Goal: Task Accomplishment & Management: Manage account settings

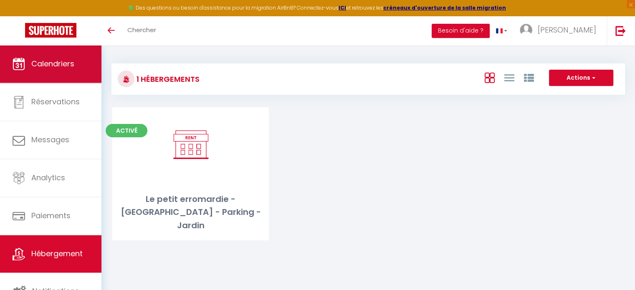
click at [66, 57] on link "Calendriers" at bounding box center [50, 64] width 101 height 38
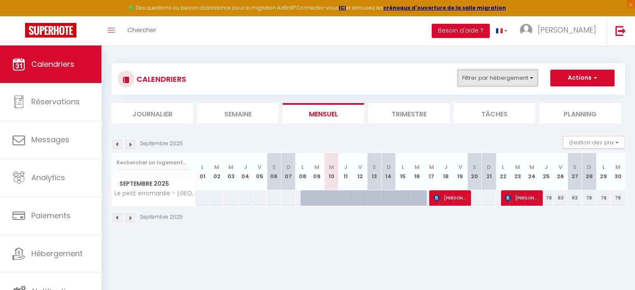
click at [510, 83] on button "Filtrer par hébergement" at bounding box center [498, 78] width 80 height 17
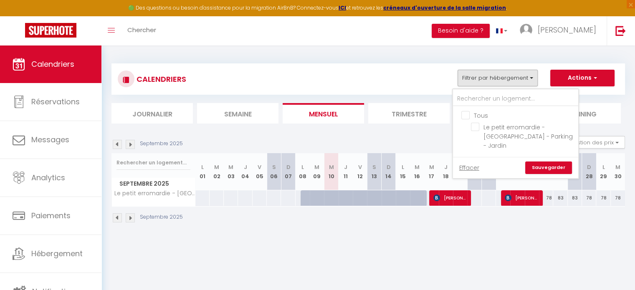
click at [426, 86] on div "CALENDRIERS Filtrer par hébergement Tous Le petit erromardie - WIFI - Parking -…" at bounding box center [368, 79] width 501 height 19
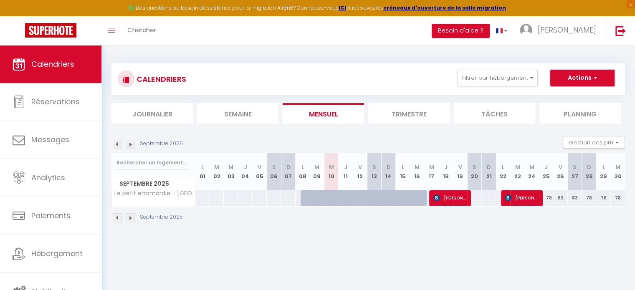
click at [568, 81] on button "Actions" at bounding box center [582, 78] width 64 height 17
click at [429, 91] on div "CALENDRIERS Filtrer par hébergement Tous Le petit erromardie - WIFI - Parking -…" at bounding box center [368, 78] width 514 height 31
click at [616, 143] on button "Gestion des prix" at bounding box center [594, 142] width 62 height 13
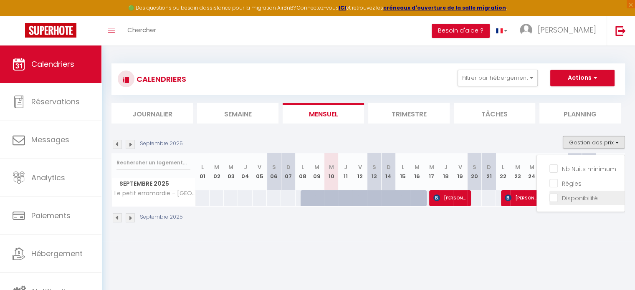
click at [555, 200] on input "Disponibilité" at bounding box center [587, 197] width 75 height 8
checkbox input "true"
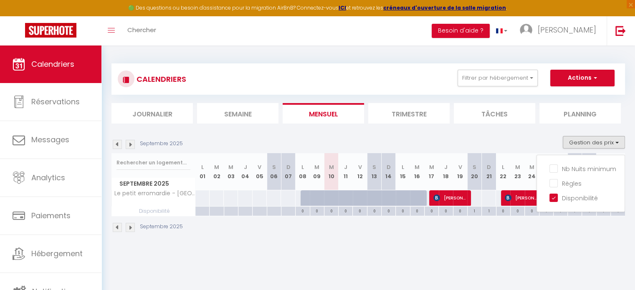
click at [584, 222] on div "Septembre 2025" at bounding box center [368, 228] width 514 height 25
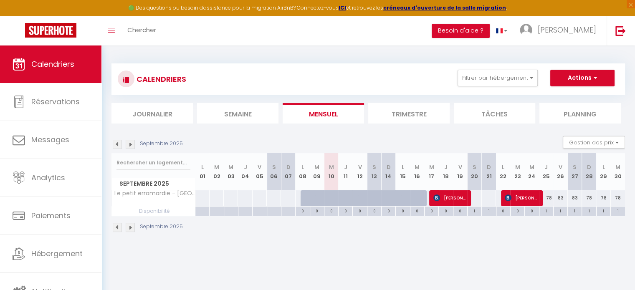
click at [585, 210] on div "1" at bounding box center [589, 211] width 14 height 8
select select "1"
type input "Dim 28 Septembre 2025"
type input "Lun 29 Septembre 2025"
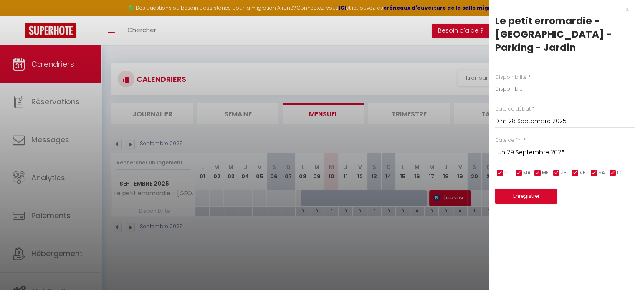
click at [466, 139] on div at bounding box center [317, 145] width 635 height 290
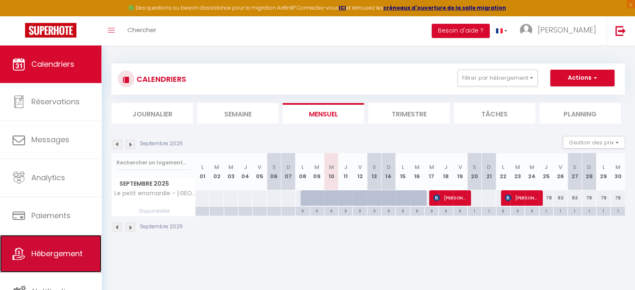
click at [48, 245] on link "Hébergement" at bounding box center [50, 254] width 101 height 38
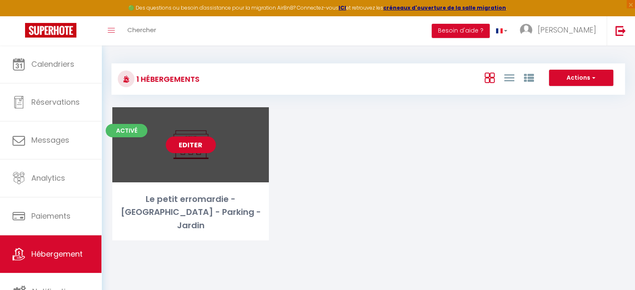
click at [193, 139] on link "Editer" at bounding box center [191, 145] width 50 height 17
select select "3"
select select "2"
select select "1"
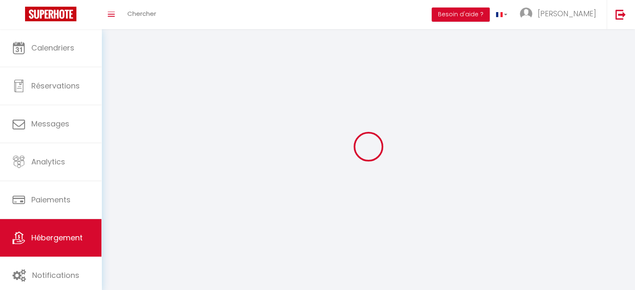
select select
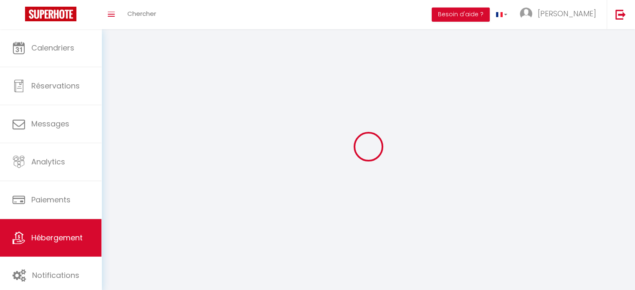
select select
checkbox input "false"
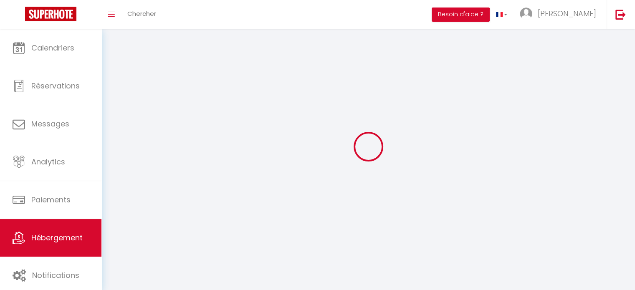
select select
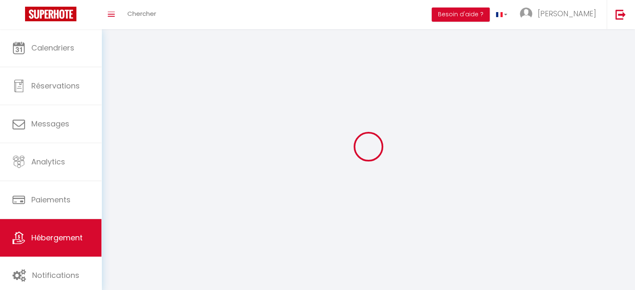
select select
checkbox input "false"
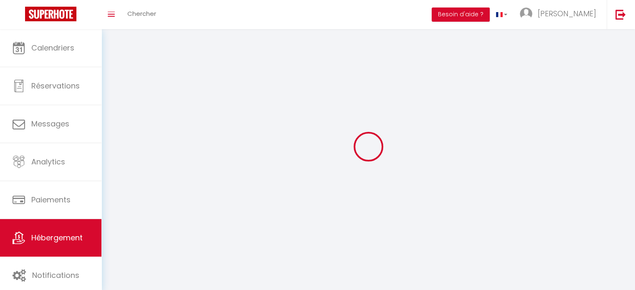
checkbox input "false"
select select
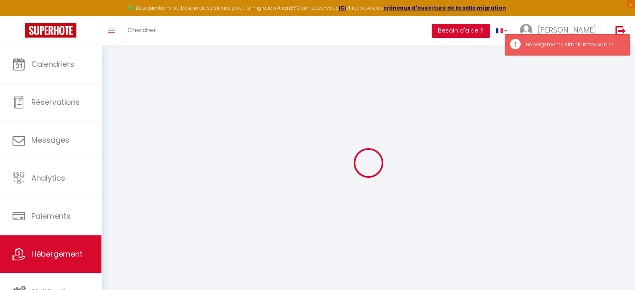
select select "+ 17 %"
select select "+ 20 %"
select select
checkbox input "false"
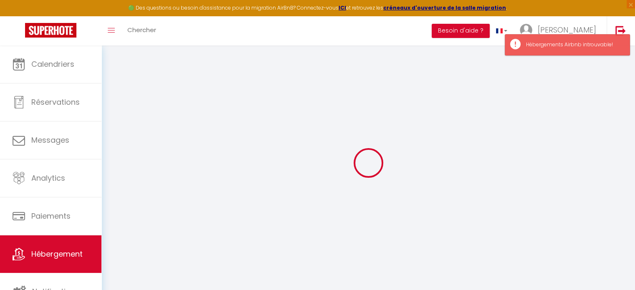
checkbox input "false"
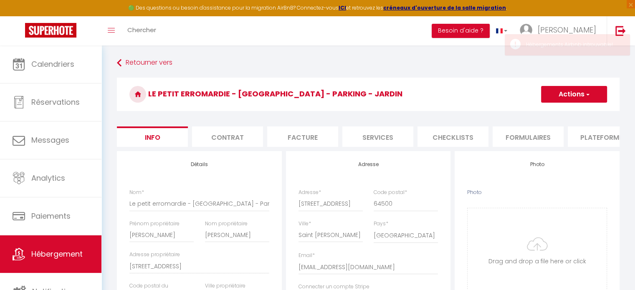
click at [596, 137] on li "Plateformes" at bounding box center [603, 137] width 71 height 20
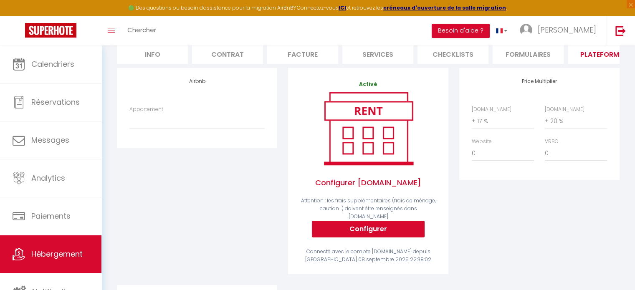
scroll to position [49, 0]
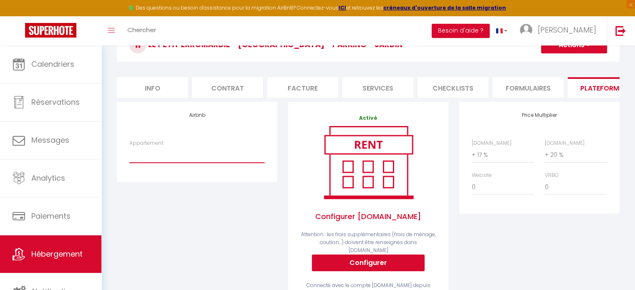
click at [175, 157] on select "Appartement" at bounding box center [196, 155] width 135 height 16
click at [154, 217] on div "Airbnb Appartement" at bounding box center [196, 210] width 171 height 217
click at [197, 118] on h4 "Airbnb" at bounding box center [196, 115] width 135 height 6
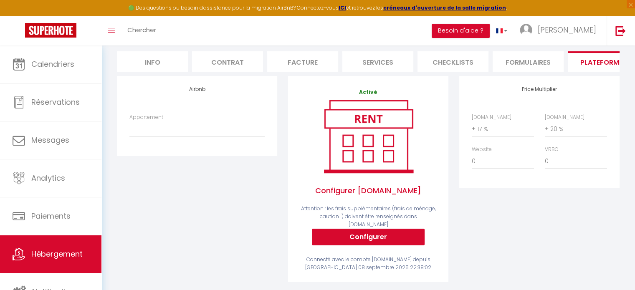
scroll to position [0, 0]
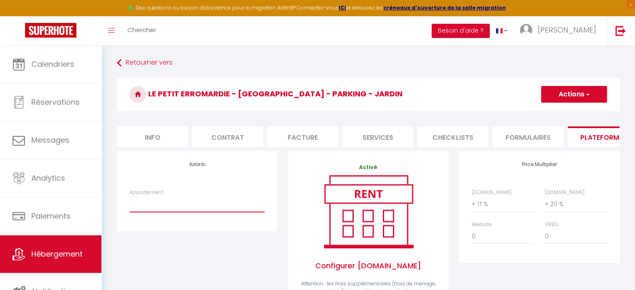
click at [160, 210] on select "Appartement" at bounding box center [196, 204] width 135 height 16
click at [148, 212] on select "Appartement" at bounding box center [196, 204] width 135 height 16
click at [153, 209] on select "Appartement" at bounding box center [196, 204] width 135 height 16
click at [114, 193] on div "Airbnb Appartement" at bounding box center [196, 259] width 171 height 217
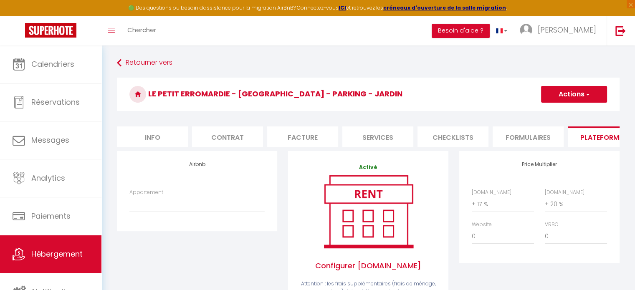
click at [159, 133] on li "Info" at bounding box center [152, 137] width 71 height 20
select select
checkbox input "false"
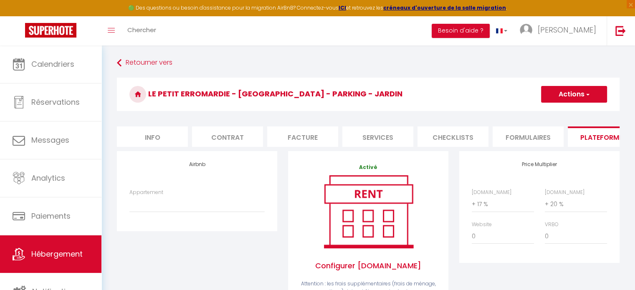
checkbox input "false"
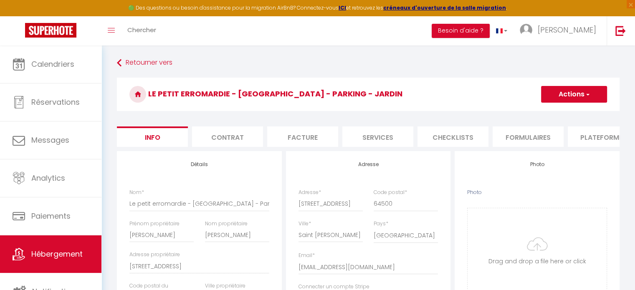
click at [583, 139] on li "Plateformes" at bounding box center [603, 137] width 71 height 20
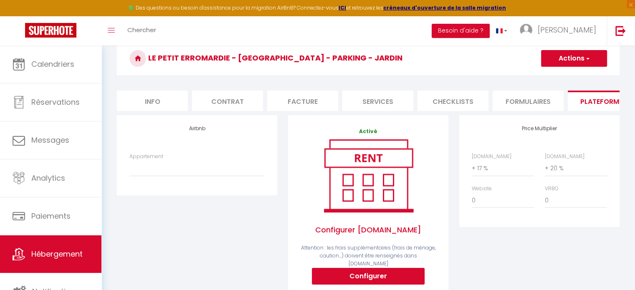
scroll to position [36, 0]
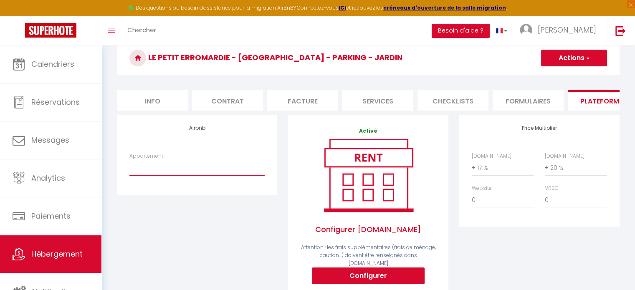
click at [132, 170] on select "Appartement" at bounding box center [196, 168] width 135 height 16
click at [152, 230] on div "Airbnb Appartement" at bounding box center [196, 223] width 171 height 217
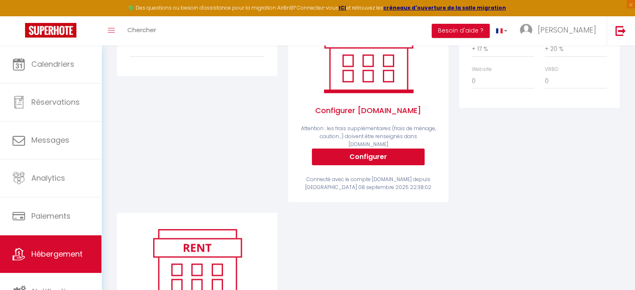
scroll to position [155, 0]
click at [21, 260] on icon at bounding box center [19, 254] width 13 height 13
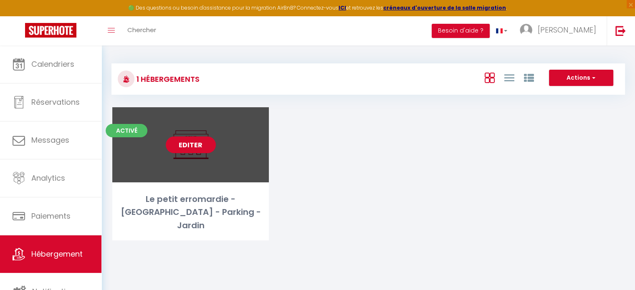
click at [177, 152] on link "Editer" at bounding box center [191, 145] width 50 height 17
select select "3"
select select "2"
select select "1"
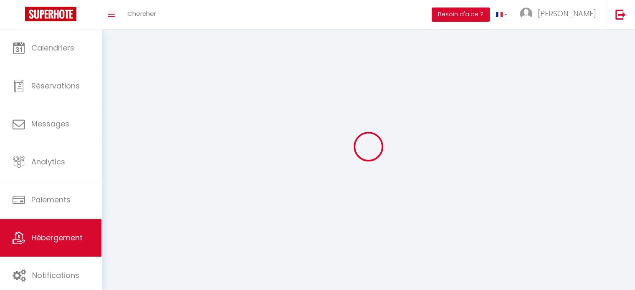
select select
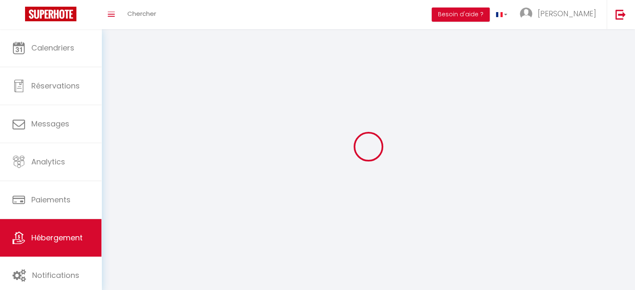
select select
checkbox input "false"
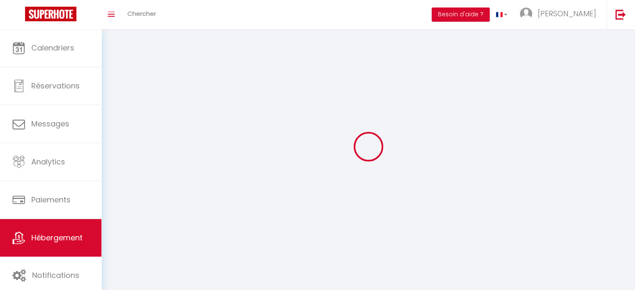
select select
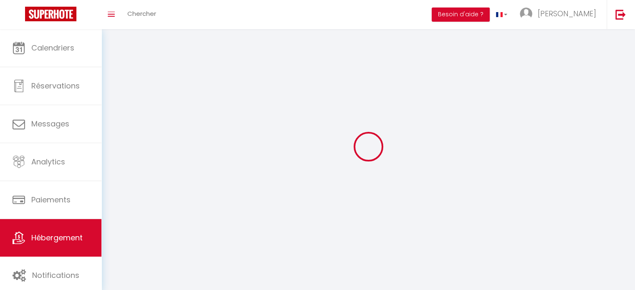
select select
checkbox input "false"
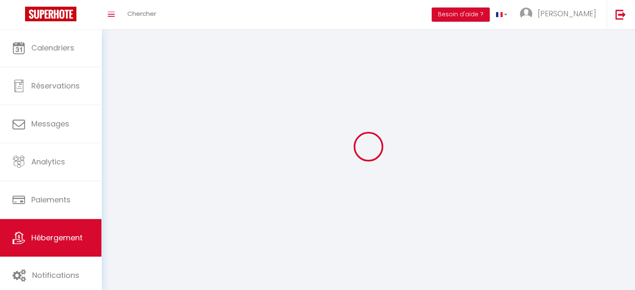
checkbox input "false"
select select
select select "1"
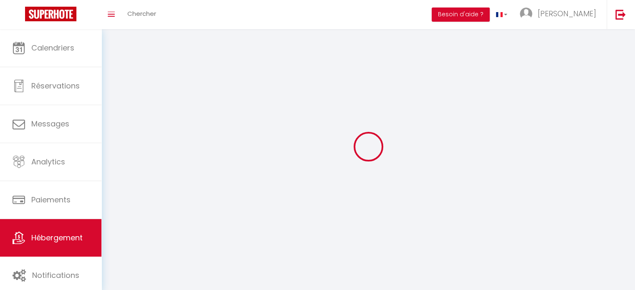
select select "28"
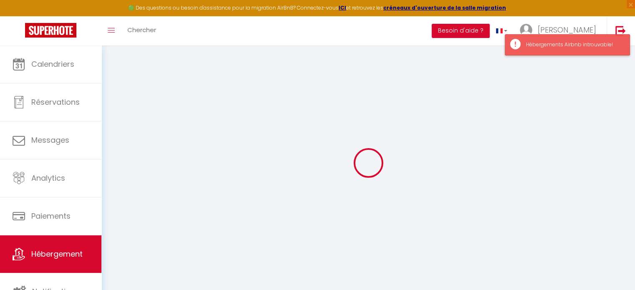
select select
checkbox input "false"
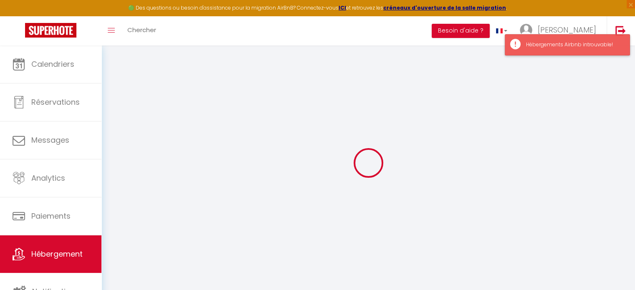
select select "15:00"
select select "23:45"
select select "10:30"
select select "30"
select select "120"
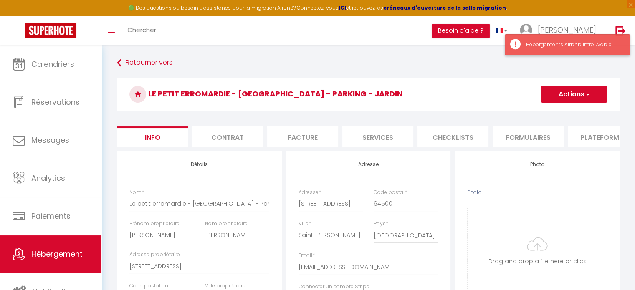
click at [597, 43] on div "Hébergements Airbnb introuvable!" at bounding box center [573, 45] width 95 height 8
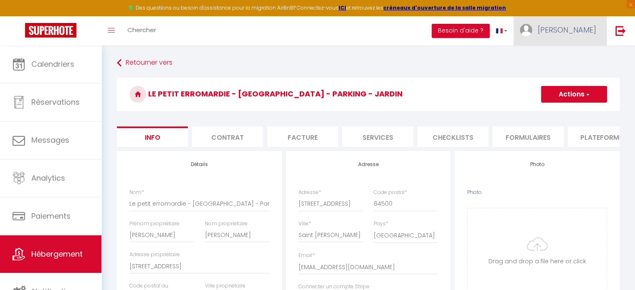
click at [587, 32] on span "[PERSON_NAME]" at bounding box center [567, 30] width 58 height 10
click at [569, 56] on link "Paramètres" at bounding box center [573, 58] width 62 height 14
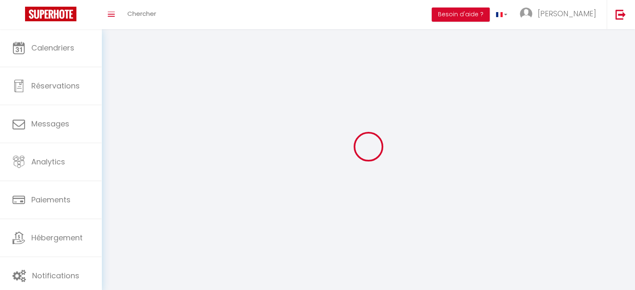
type input "[PERSON_NAME]"
type input "SOLABERRIETA"
type input "[PHONE_NUMBER]"
type input "[STREET_ADDRESS]"
type input "64500"
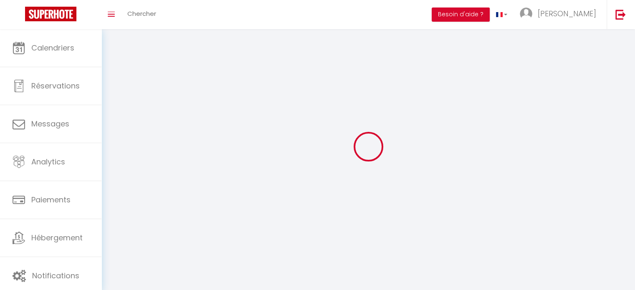
type input "Saint [PERSON_NAME]"
type input "tQqxojvpKx9NELYK8BdAizDeO"
type input "W5tZpb4eAefhGgmaImSWmOfSB"
type input "tQqxojvpKx9NELYK8BdAizDeO"
type input "W5tZpb4eAefhGgmaImSWmOfSB"
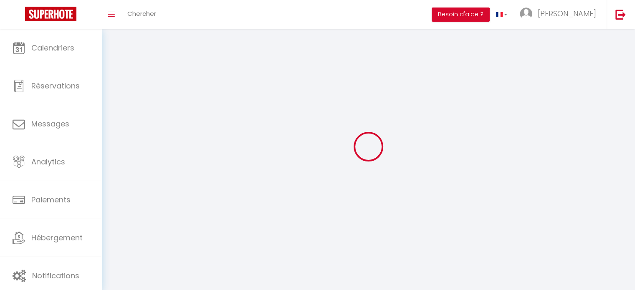
type input "[URL][DOMAIN_NAME]"
select select "28"
select select "fr"
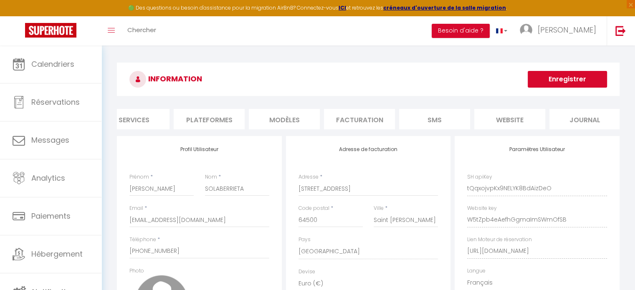
scroll to position [0, 99]
click at [203, 120] on li "Plateformes" at bounding box center [204, 119] width 71 height 20
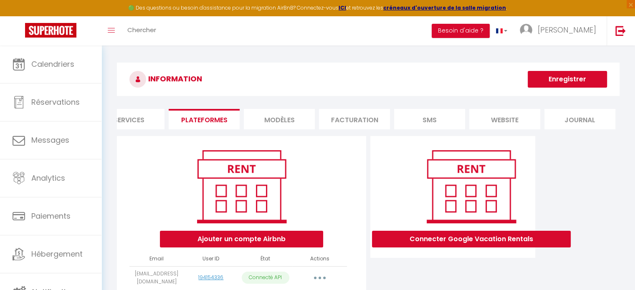
scroll to position [50, 0]
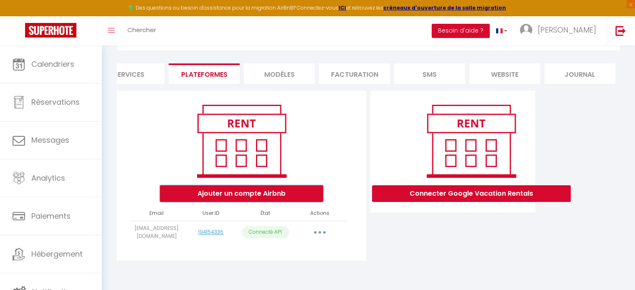
click at [240, 198] on button "Ajouter un compte Airbnb" at bounding box center [241, 193] width 163 height 17
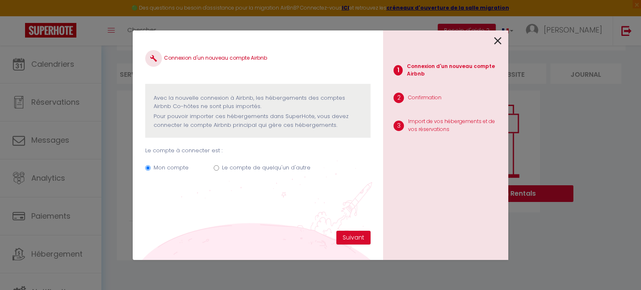
click at [259, 167] on label "Le compte de quelqu'un d'autre" at bounding box center [266, 168] width 89 height 8
click at [219, 167] on input "Le compte de quelqu'un d'autre" at bounding box center [216, 167] width 5 height 5
radio input "true"
radio input "false"
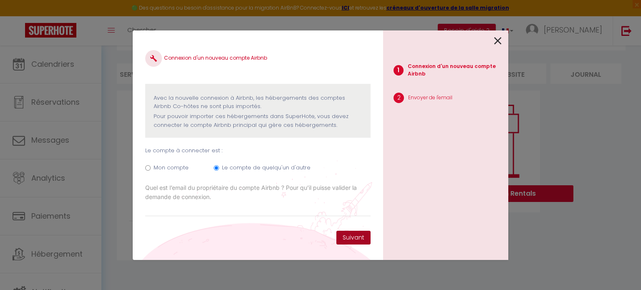
click at [362, 241] on button "Suivant" at bounding box center [354, 238] width 34 height 14
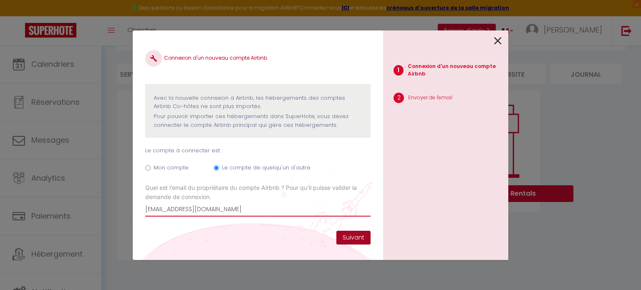
type input "[EMAIL_ADDRESS][DOMAIN_NAME]"
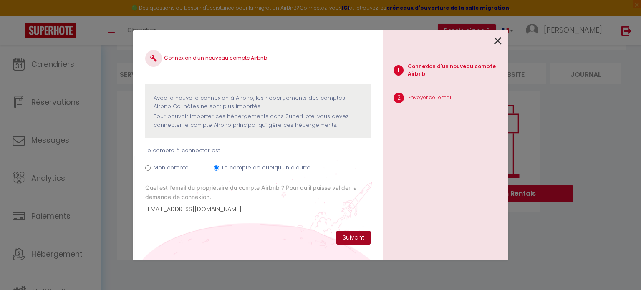
click at [359, 240] on button "Suivant" at bounding box center [354, 238] width 34 height 14
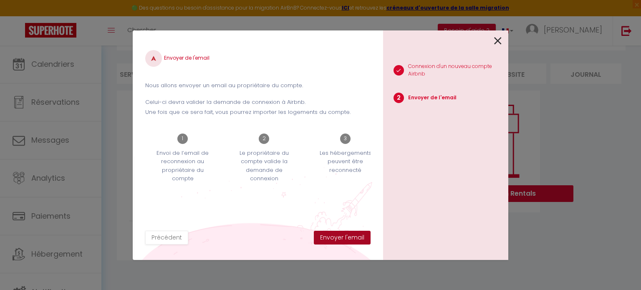
click at [326, 237] on button "Envoyer l'email" at bounding box center [342, 238] width 57 height 14
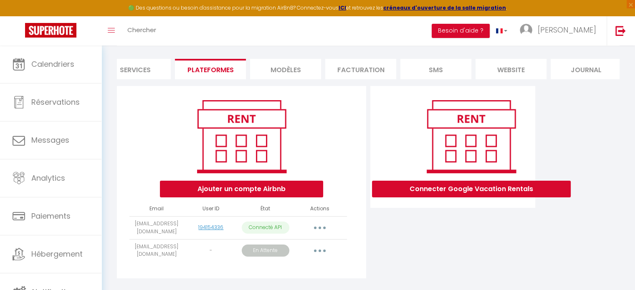
click at [312, 254] on button "button" at bounding box center [319, 250] width 23 height 13
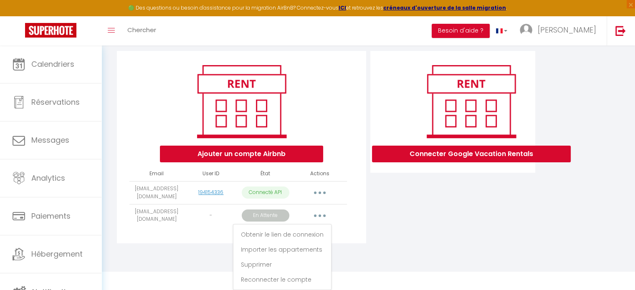
scroll to position [91, 0]
click at [302, 266] on link "Supprimer" at bounding box center [283, 265] width 94 height 14
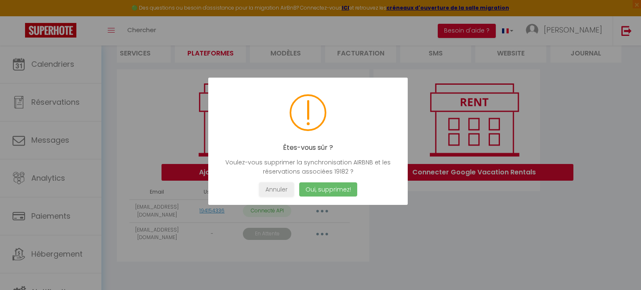
click at [314, 188] on button "Oui, supprimez!" at bounding box center [328, 189] width 58 height 15
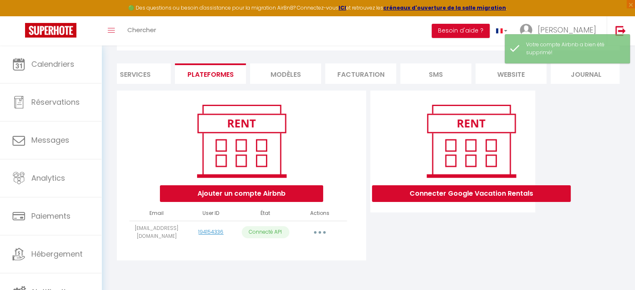
scroll to position [50, 0]
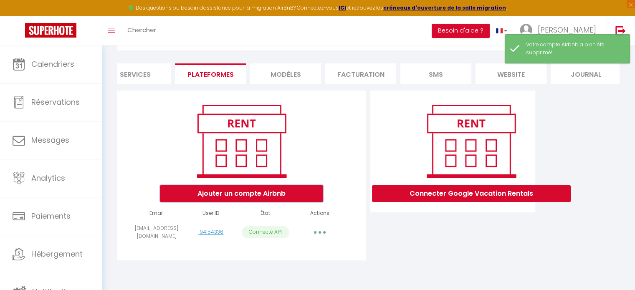
click at [258, 197] on button "Ajouter un compte Airbnb" at bounding box center [241, 193] width 163 height 17
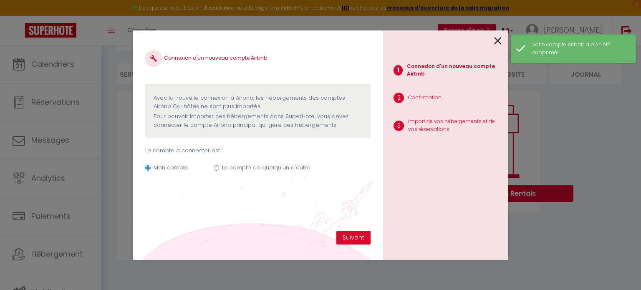
click at [276, 166] on label "Le compte de quelqu'un d'autre" at bounding box center [266, 168] width 89 height 8
click at [219, 166] on input "Le compte de quelqu'un d'autre" at bounding box center [216, 167] width 5 height 5
radio input "true"
radio input "false"
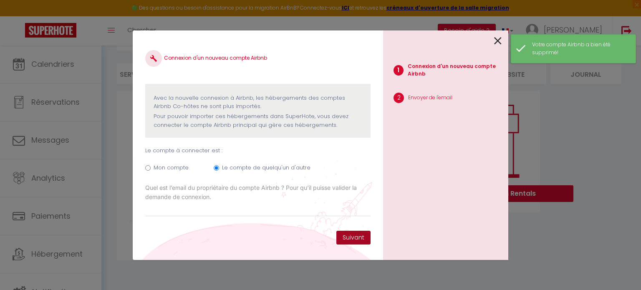
click at [343, 237] on button "Suivant" at bounding box center [354, 238] width 34 height 14
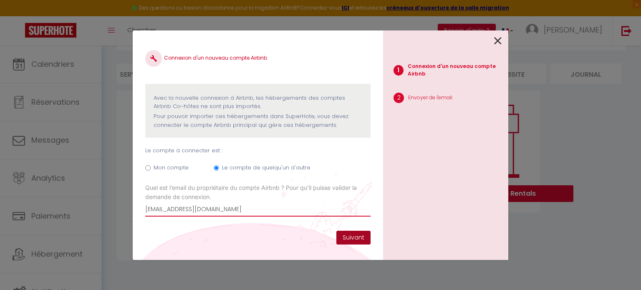
type input "[EMAIL_ADDRESS][DOMAIN_NAME]"
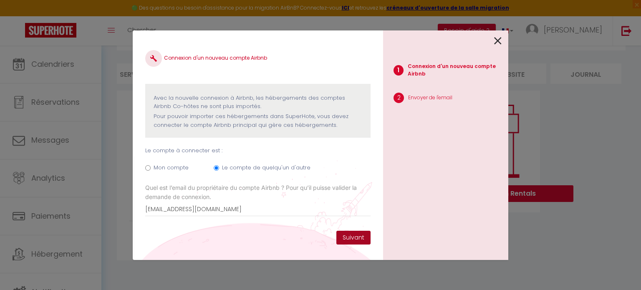
click at [347, 240] on button "Suivant" at bounding box center [354, 238] width 34 height 14
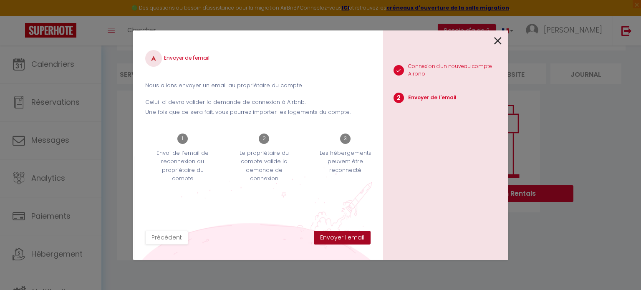
click at [341, 238] on button "Envoyer l'email" at bounding box center [342, 238] width 57 height 14
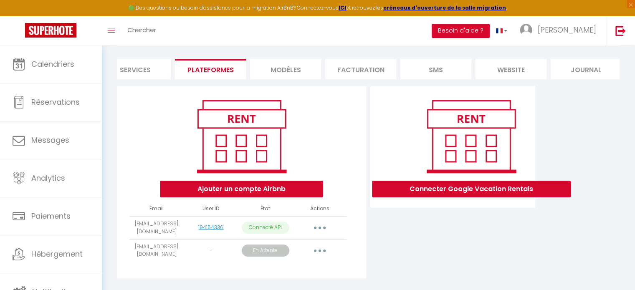
scroll to position [73, 0]
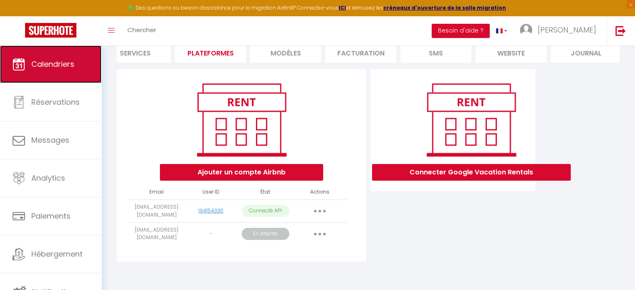
click at [66, 71] on link "Calendriers" at bounding box center [50, 65] width 101 height 38
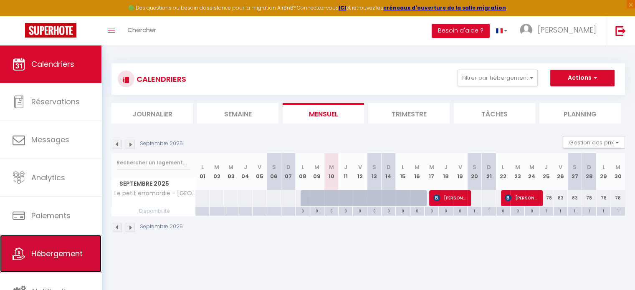
click at [48, 258] on span "Hébergement" at bounding box center [56, 253] width 51 height 10
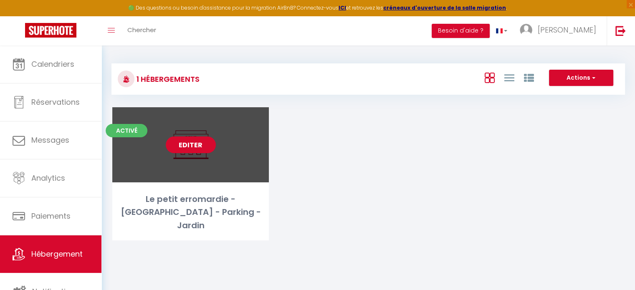
click at [203, 151] on link "Editer" at bounding box center [191, 145] width 50 height 17
select select "3"
select select "2"
select select "1"
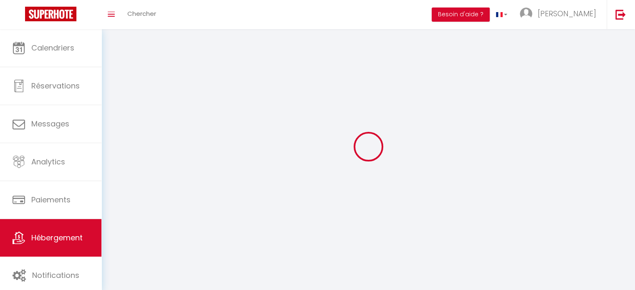
select select
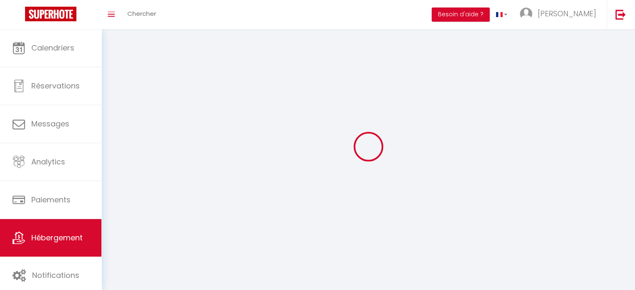
select select
checkbox input "false"
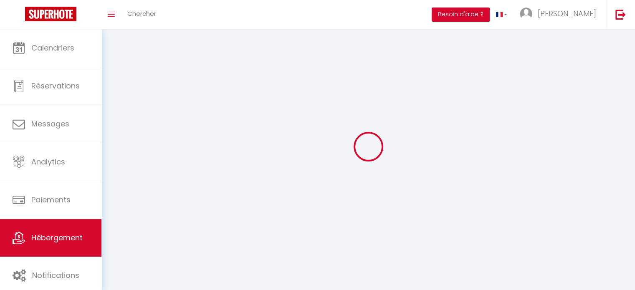
select select
select select "1"
select select
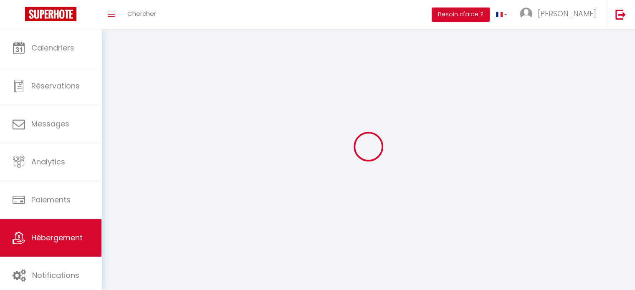
select select
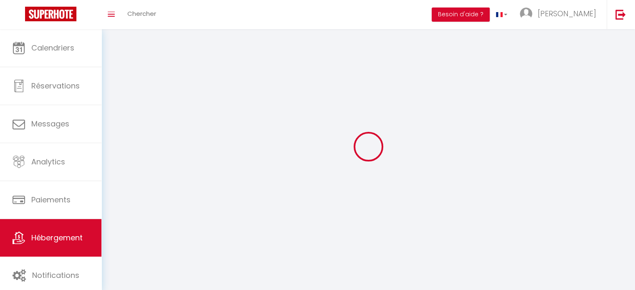
checkbox input "false"
select select
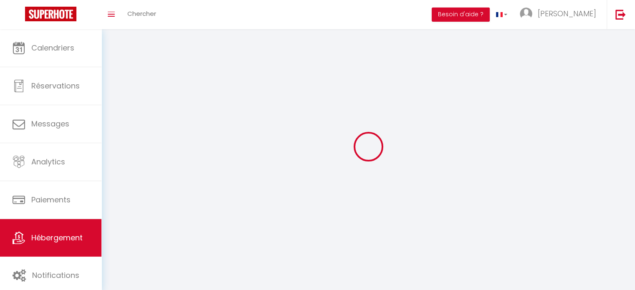
select select
select select "28"
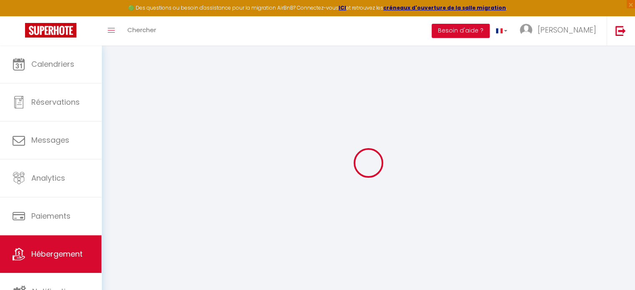
select select
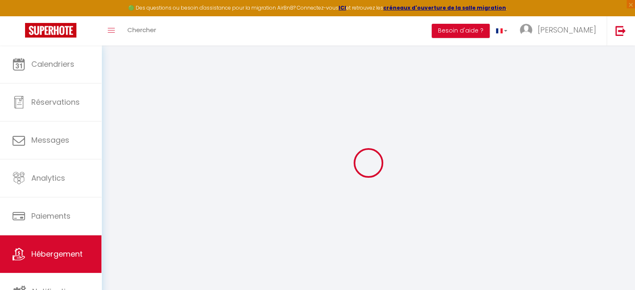
select select
checkbox input "false"
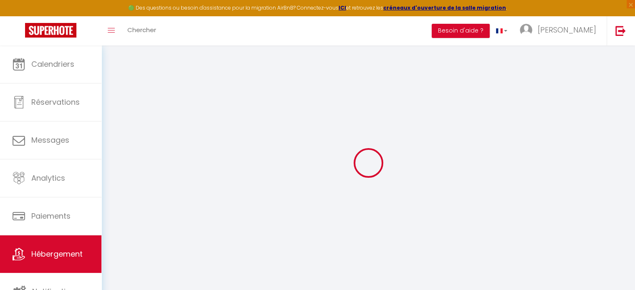
select select
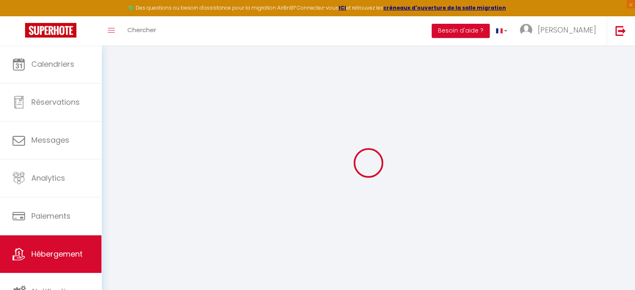
select select
checkbox input "false"
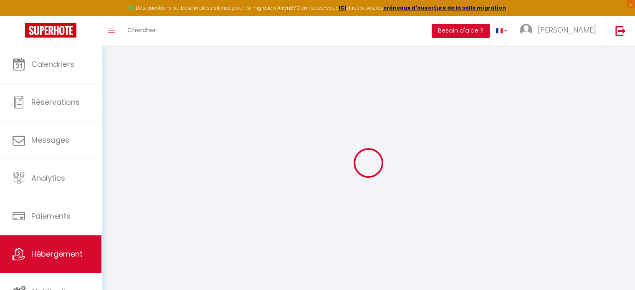
checkbox input "false"
select select
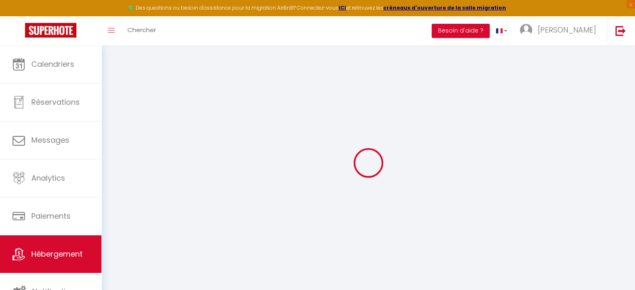
select select
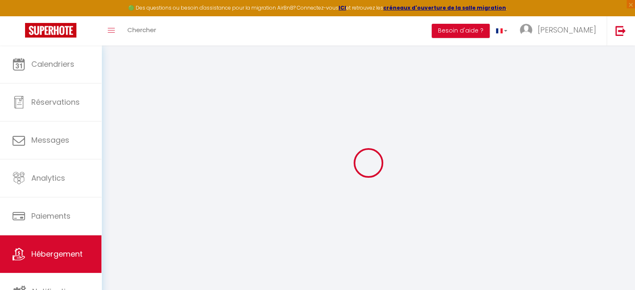
checkbox input "false"
select select
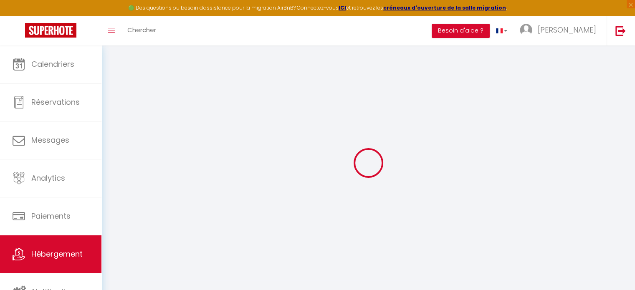
select select
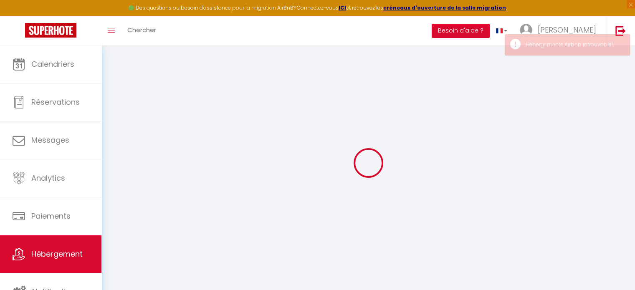
select select
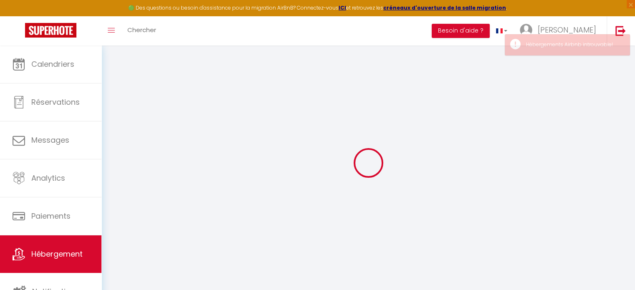
select select
checkbox input "false"
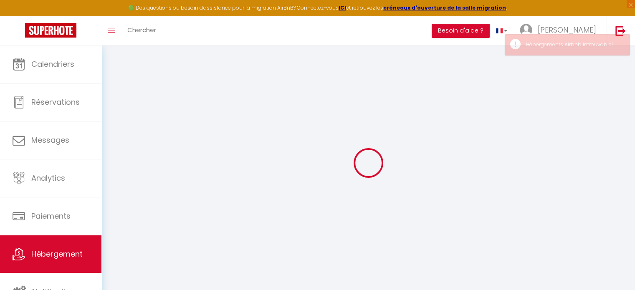
select select
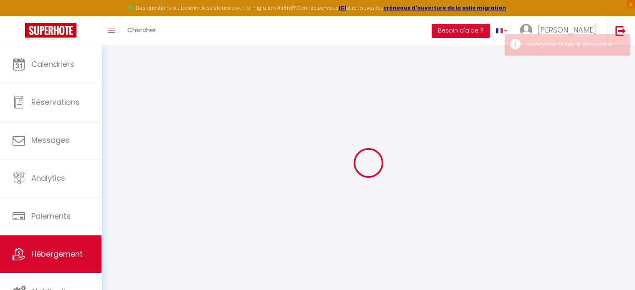
select select
checkbox input "false"
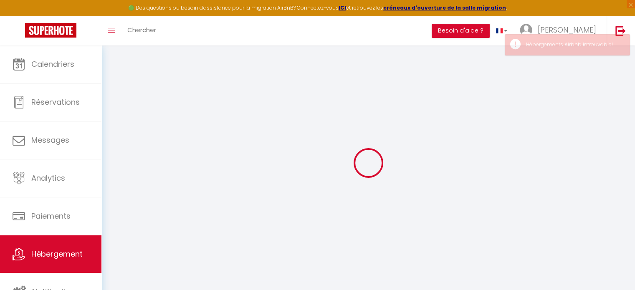
checkbox input "false"
select select
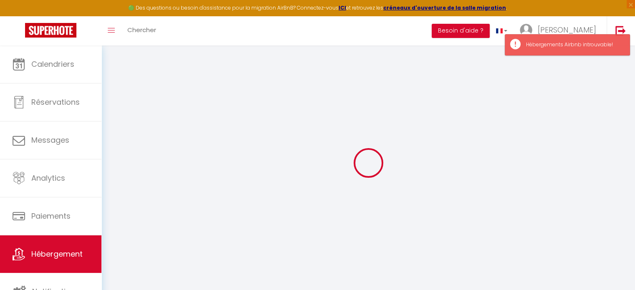
type input "Le petit erromardie - [GEOGRAPHIC_DATA] - Parking - Jardin"
type input "[PERSON_NAME]"
type input "[STREET_ADDRESS]"
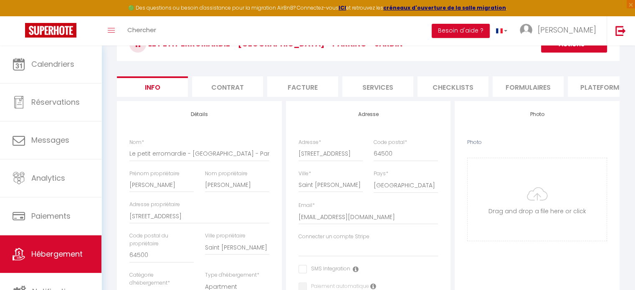
scroll to position [47, 0]
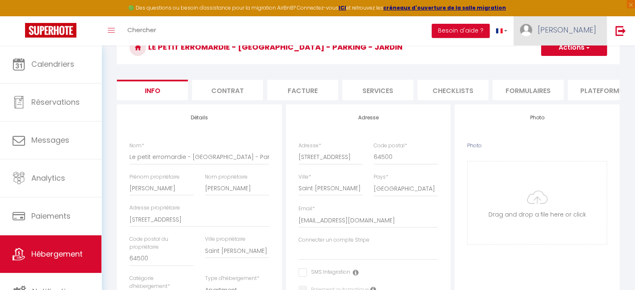
click at [571, 38] on link "[PERSON_NAME]" at bounding box center [560, 30] width 93 height 29
click at [558, 54] on link "Paramètres" at bounding box center [573, 58] width 62 height 14
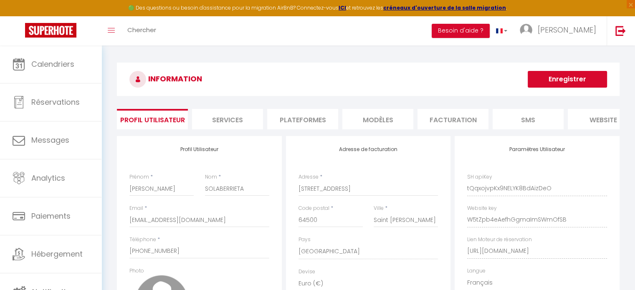
click at [287, 119] on li "Plateformes" at bounding box center [302, 119] width 71 height 20
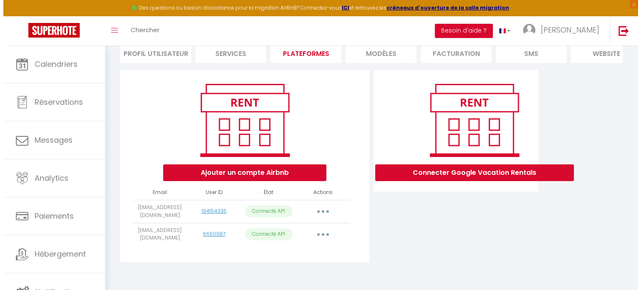
scroll to position [68, 0]
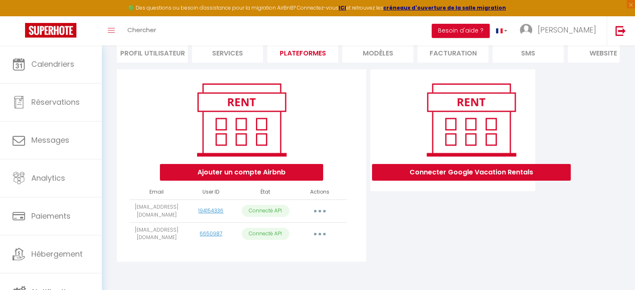
click at [325, 238] on button "button" at bounding box center [319, 234] width 23 height 13
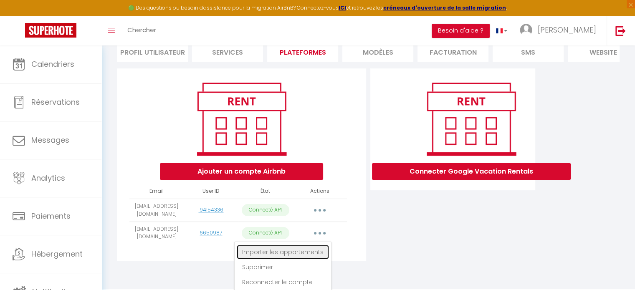
click at [296, 257] on link "Importer les appartements" at bounding box center [283, 252] width 92 height 14
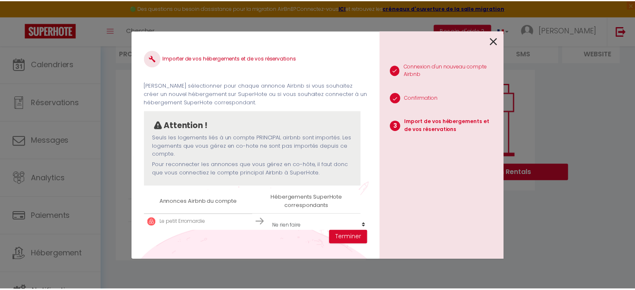
scroll to position [18, 0]
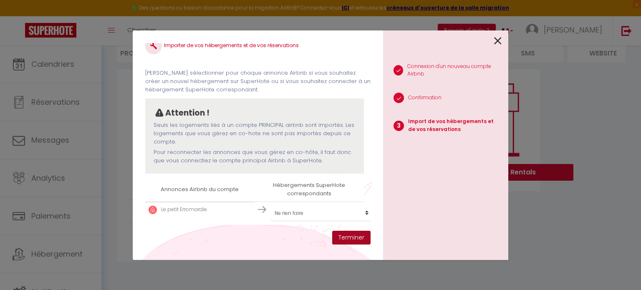
click at [360, 239] on button "Terminer" at bounding box center [351, 238] width 38 height 14
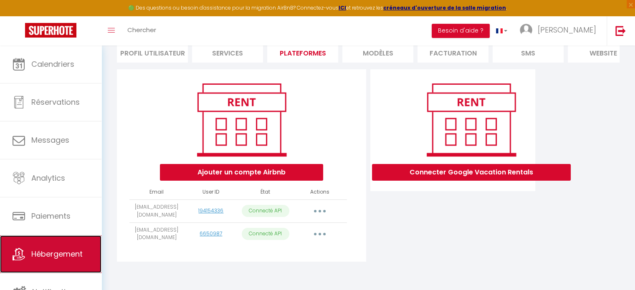
click at [46, 253] on span "Hébergement" at bounding box center [56, 254] width 51 height 10
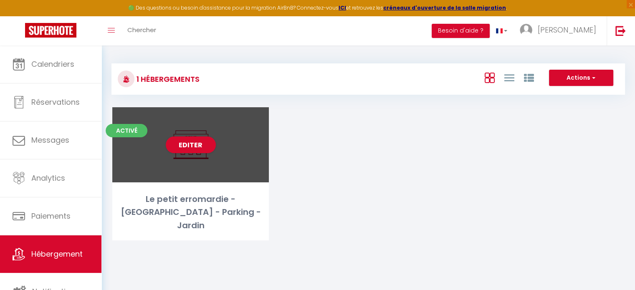
click at [204, 153] on div "Editer" at bounding box center [190, 144] width 157 height 75
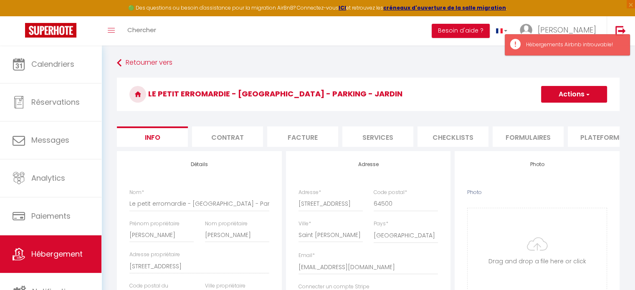
click at [585, 133] on li "Plateformes" at bounding box center [603, 137] width 71 height 20
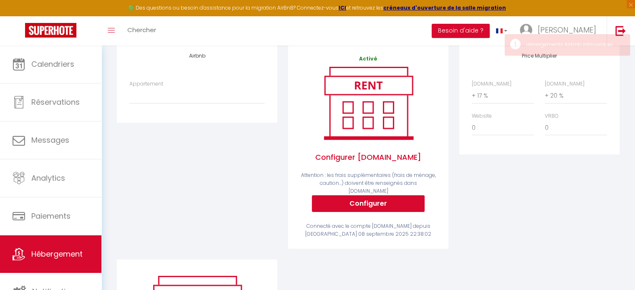
scroll to position [110, 0]
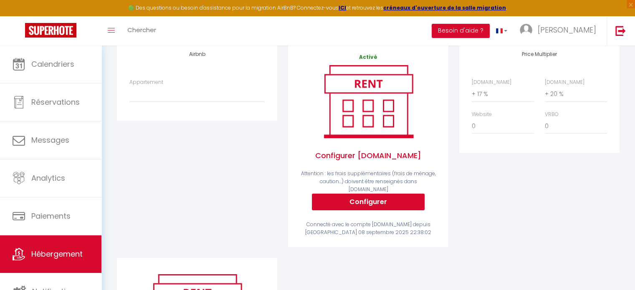
click at [155, 86] on label "Appartement" at bounding box center [146, 83] width 34 height 8
click at [155, 92] on select "Appartement" at bounding box center [196, 94] width 135 height 16
click at [155, 101] on select "Appartement" at bounding box center [196, 94] width 135 height 16
click at [147, 102] on select "Appartement" at bounding box center [196, 94] width 135 height 16
click at [151, 95] on select "Appartement" at bounding box center [196, 94] width 135 height 16
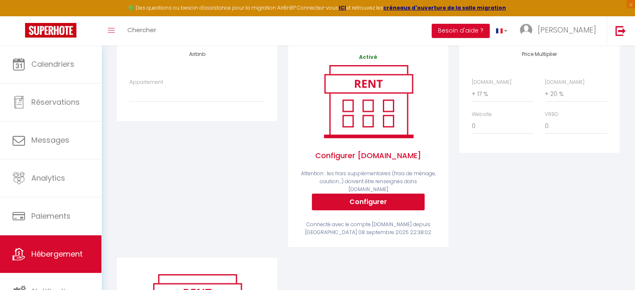
click at [160, 164] on div "Airbnb Appartement" at bounding box center [196, 149] width 171 height 217
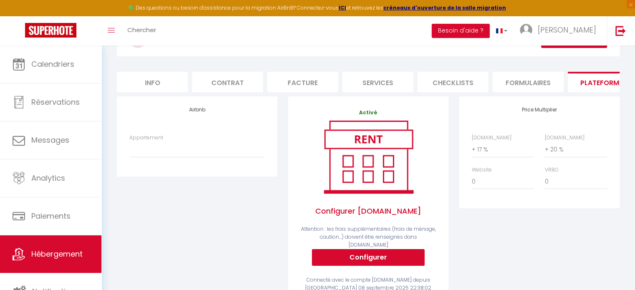
scroll to position [0, 0]
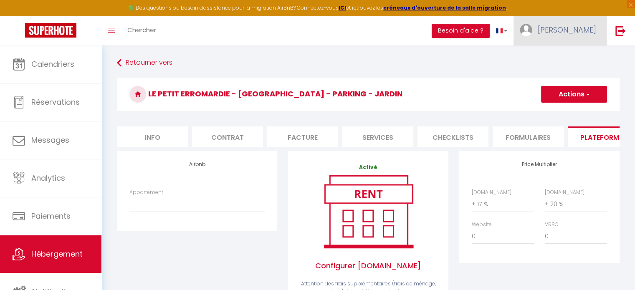
click at [573, 31] on span "[PERSON_NAME]" at bounding box center [567, 30] width 58 height 10
click at [551, 58] on icon at bounding box center [551, 59] width 6 height 6
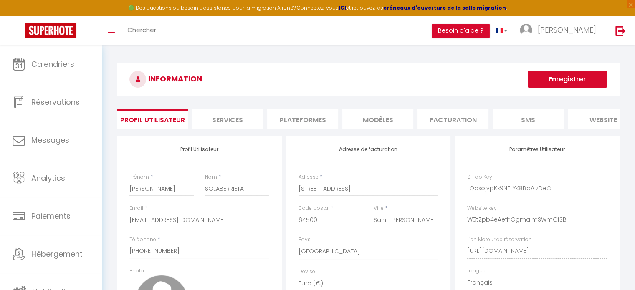
click at [302, 116] on li "Plateformes" at bounding box center [302, 119] width 71 height 20
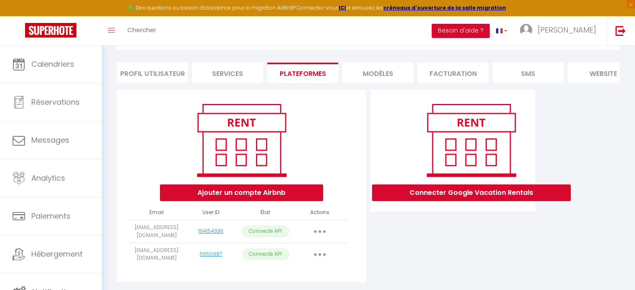
scroll to position [55, 0]
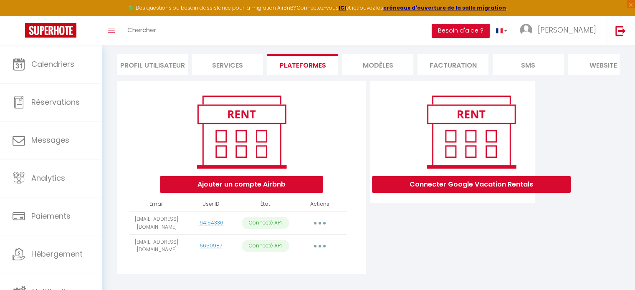
click at [322, 250] on button "button" at bounding box center [319, 246] width 23 height 13
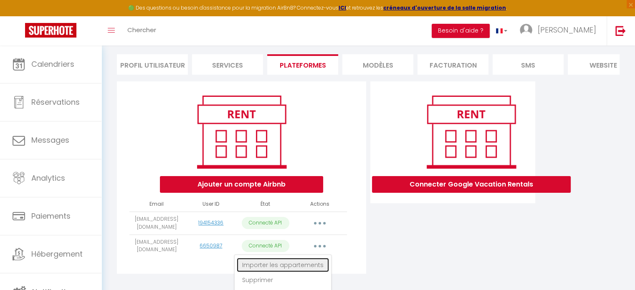
click at [294, 271] on link "Importer les appartements" at bounding box center [283, 265] width 92 height 14
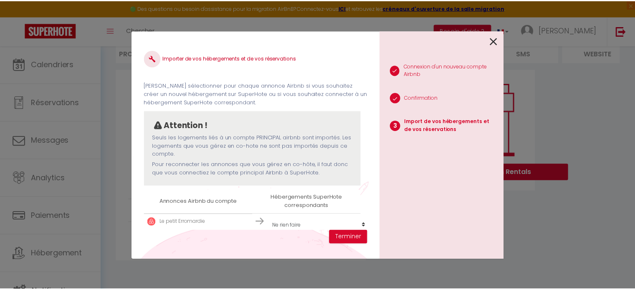
scroll to position [18, 0]
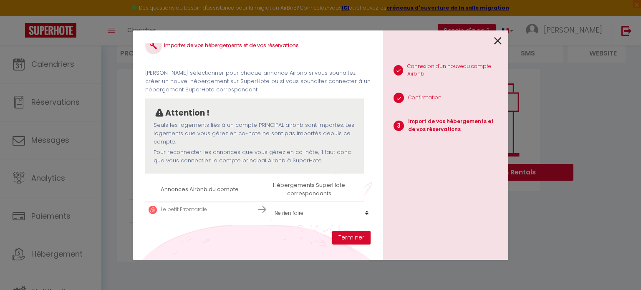
click at [244, 205] on td "Le petit Erromardie" at bounding box center [199, 209] width 109 height 15
click at [280, 208] on select "Créer un nouvel hébergement Ne rien faire Le petit erromardie - [GEOGRAPHIC_DAT…" at bounding box center [322, 213] width 103 height 16
click at [271, 205] on select "Créer un nouvel hébergement Ne rien faire Le petit erromardie - [GEOGRAPHIC_DAT…" at bounding box center [322, 213] width 103 height 16
click at [354, 240] on button "Terminer" at bounding box center [351, 238] width 38 height 14
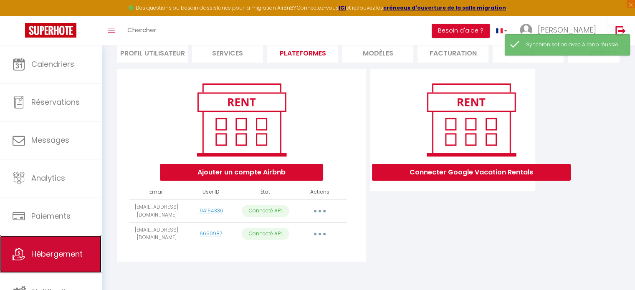
click at [54, 251] on span "Hébergement" at bounding box center [56, 254] width 51 height 10
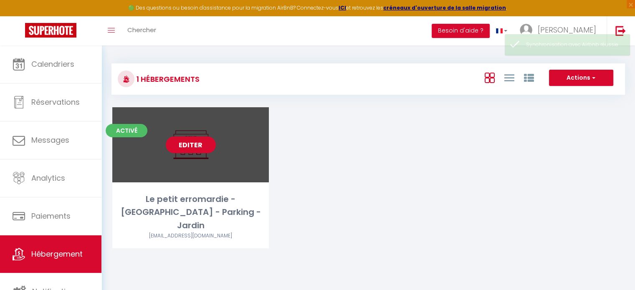
click at [189, 151] on link "Editer" at bounding box center [191, 145] width 50 height 17
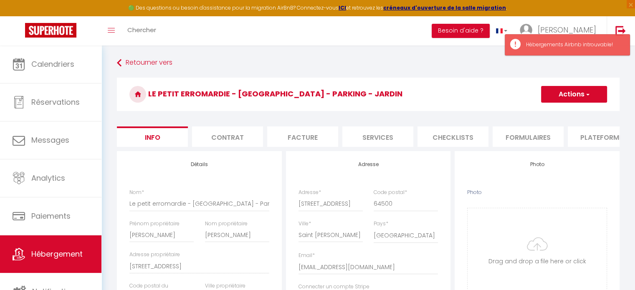
click at [606, 129] on li "Plateformes" at bounding box center [603, 137] width 71 height 20
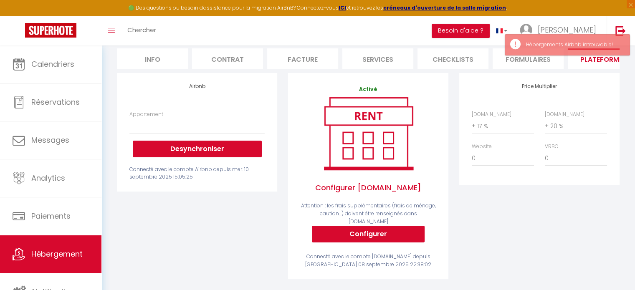
scroll to position [79, 0]
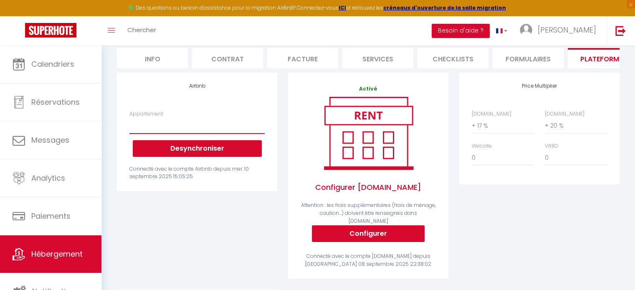
click at [144, 134] on select "Appartement" at bounding box center [196, 126] width 135 height 16
click at [108, 140] on div "Retourner vers Le petit erromardie - WIFI - Parking - Jardin Actions Enregistre…" at bounding box center [368, 213] width 534 height 492
click at [161, 189] on div "Airbnb Appartement Desynchroniser Connecté avec le compte Airbnb depuis mer. 10…" at bounding box center [197, 132] width 160 height 119
click at [162, 129] on select "Appartement" at bounding box center [196, 126] width 135 height 16
click at [162, 227] on div "Airbnb Appartement Desynchroniser Connecté avec le compte Airbnb depuis mer. 10…" at bounding box center [196, 181] width 171 height 217
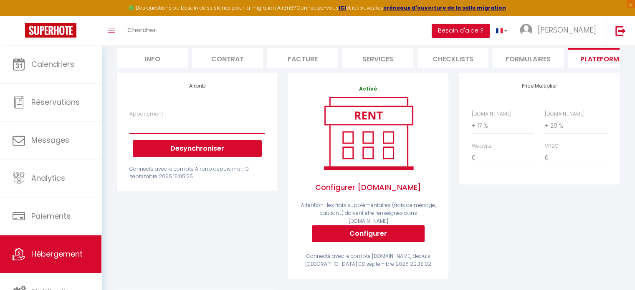
click at [200, 128] on select "Appartement" at bounding box center [196, 126] width 135 height 16
click at [170, 181] on div "Connecté avec le compte Airbnb depuis mer. 10 septembre 2025 15:05:25" at bounding box center [196, 173] width 135 height 16
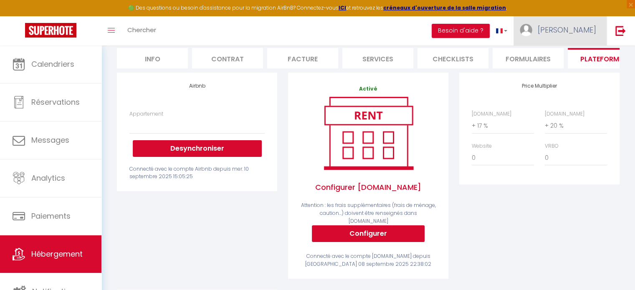
click at [588, 35] on link "[PERSON_NAME]" at bounding box center [560, 30] width 93 height 29
click at [562, 62] on link "Paramètres" at bounding box center [573, 58] width 62 height 14
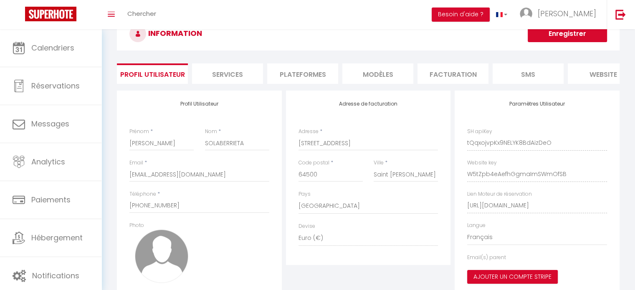
scroll to position [107, 0]
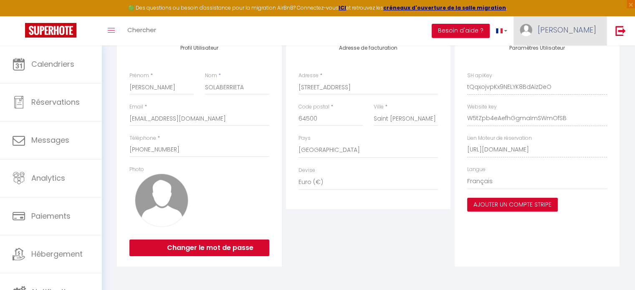
click at [581, 35] on link "[PERSON_NAME]" at bounding box center [560, 30] width 93 height 29
click at [567, 58] on link "Paramètres" at bounding box center [573, 58] width 62 height 14
click at [563, 58] on link "Paramètres" at bounding box center [573, 58] width 62 height 14
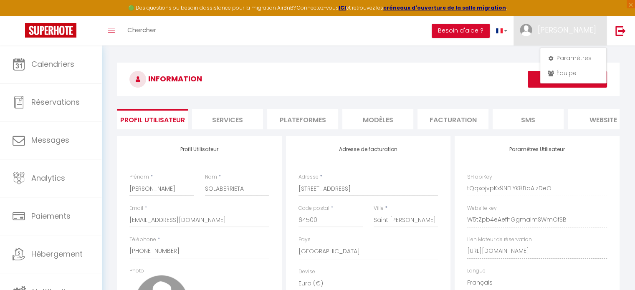
click at [289, 124] on li "Plateformes" at bounding box center [302, 119] width 71 height 20
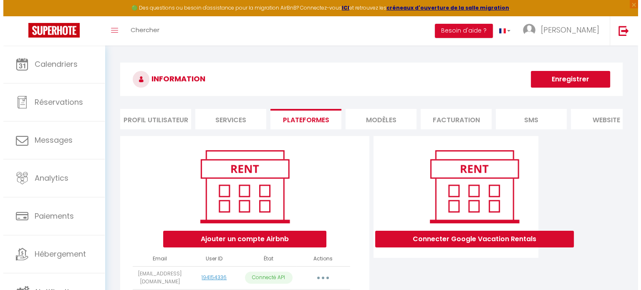
scroll to position [73, 0]
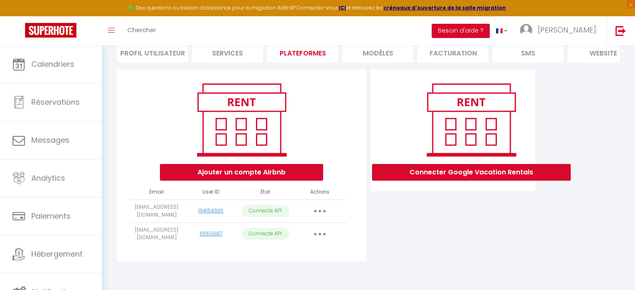
click at [324, 232] on button "button" at bounding box center [319, 234] width 23 height 13
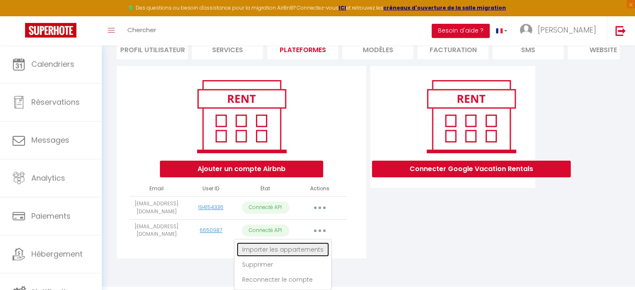
click at [296, 255] on link "Importer les appartements" at bounding box center [283, 250] width 92 height 14
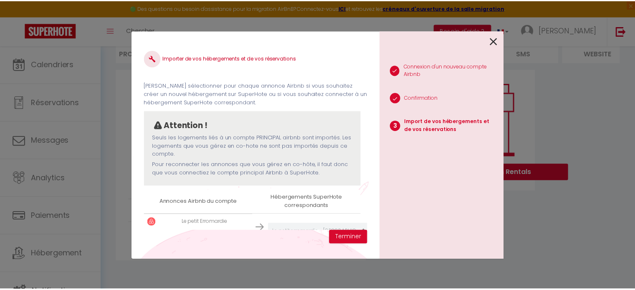
scroll to position [30, 0]
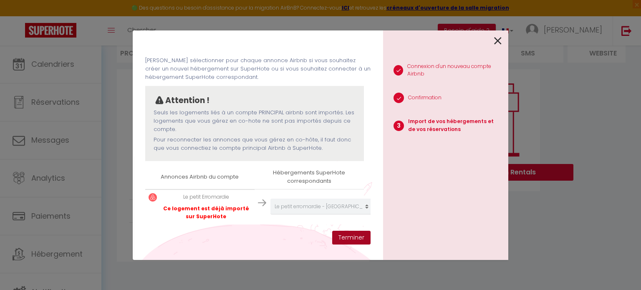
click at [349, 236] on button "Terminer" at bounding box center [351, 238] width 38 height 14
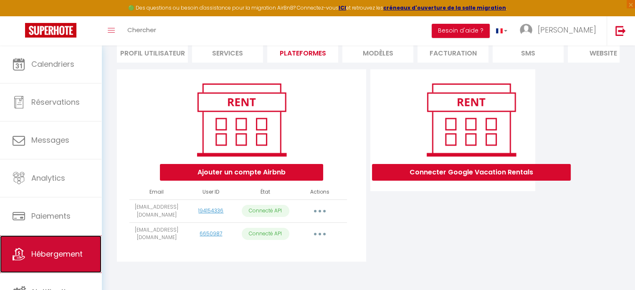
click at [47, 249] on span "Hébergement" at bounding box center [56, 254] width 51 height 10
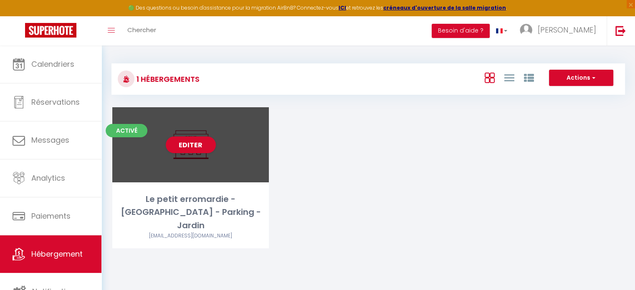
click at [234, 160] on div "Editer" at bounding box center [190, 144] width 157 height 75
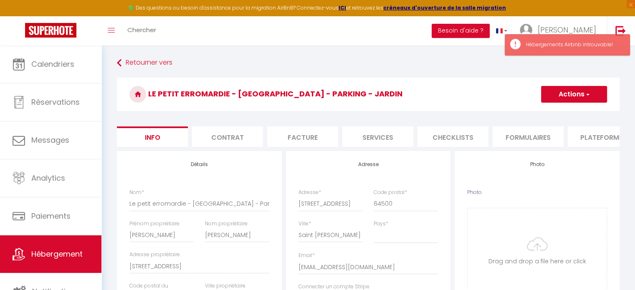
click at [593, 137] on li "Plateformes" at bounding box center [603, 137] width 71 height 20
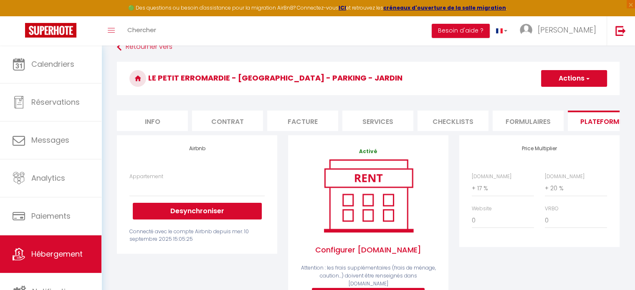
scroll to position [16, 0]
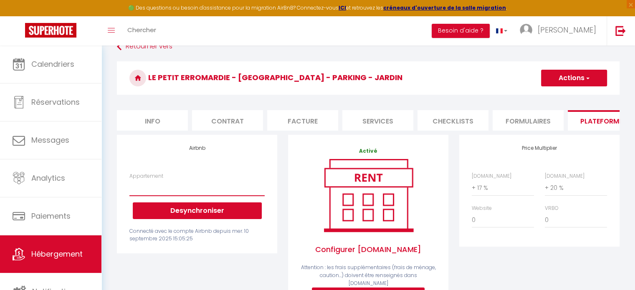
click at [135, 191] on select "Appartement" at bounding box center [196, 188] width 135 height 16
click at [285, 193] on div "Activé Configurer [DOMAIN_NAME] Attention : les frais supplémentaires (frais de…" at bounding box center [368, 243] width 171 height 217
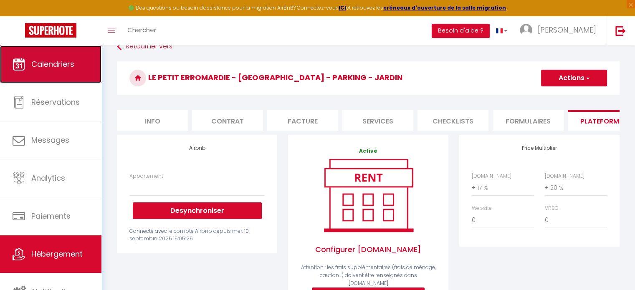
click at [56, 74] on link "Calendriers" at bounding box center [50, 65] width 101 height 38
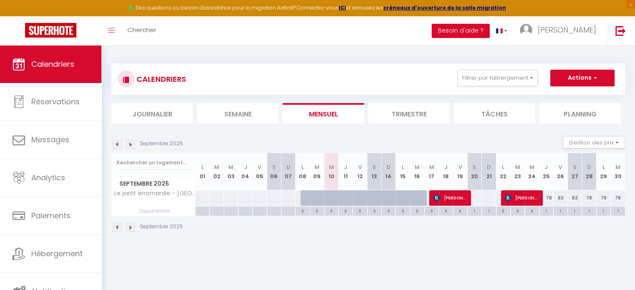
click at [388, 108] on li "Trimestre" at bounding box center [408, 113] width 81 height 20
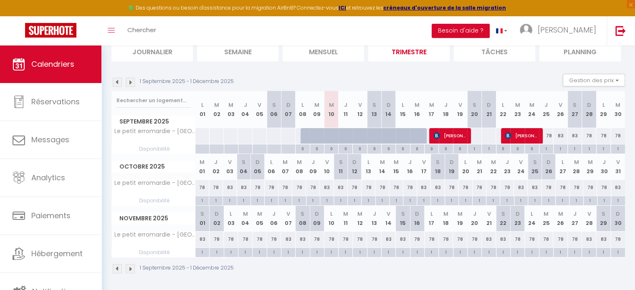
scroll to position [62, 0]
